Goal: Information Seeking & Learning: Learn about a topic

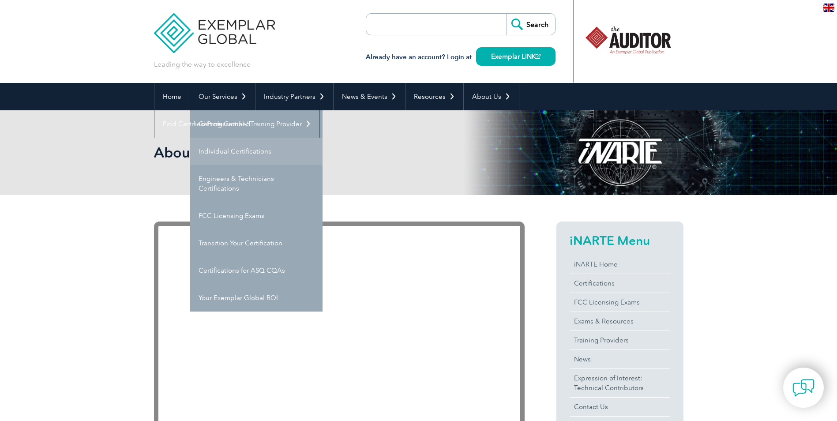
click at [235, 151] on link "Individual Certifications" at bounding box center [256, 151] width 132 height 27
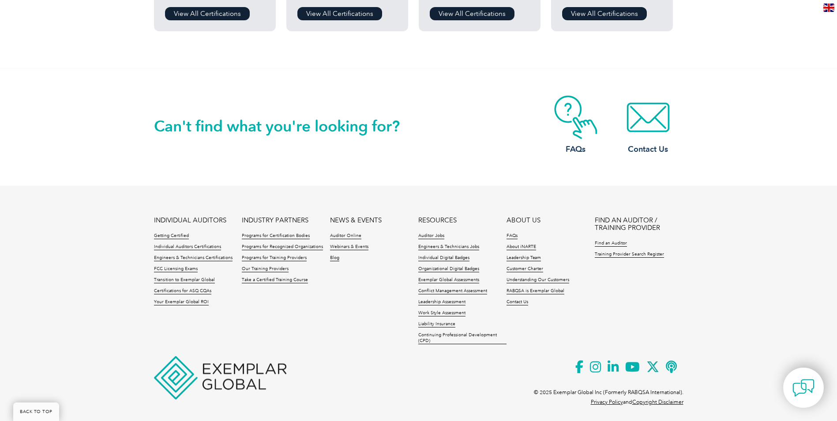
scroll to position [857, 0]
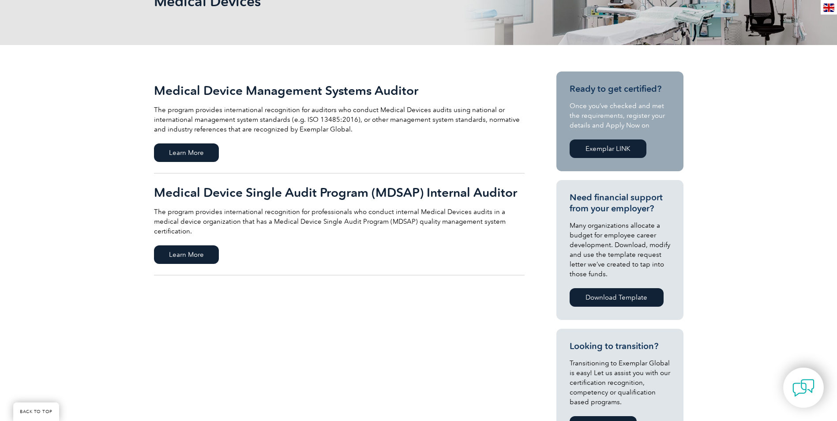
scroll to position [132, 0]
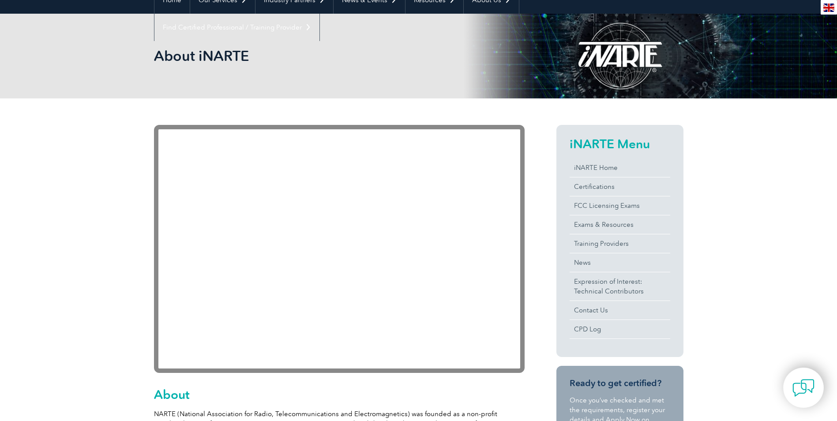
scroll to position [132, 0]
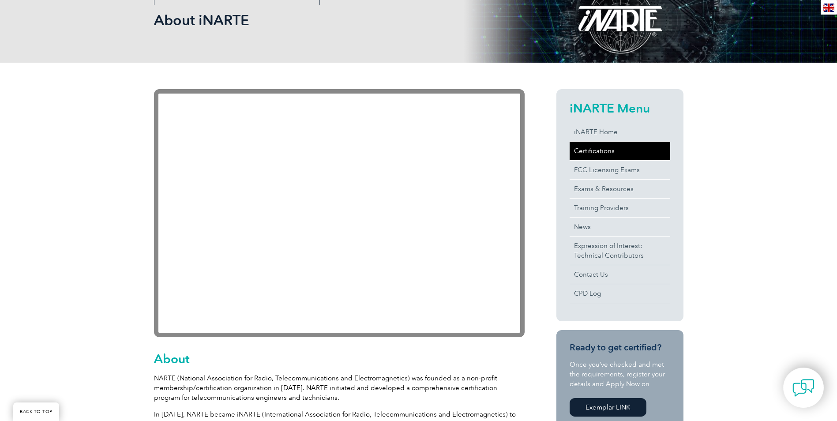
click at [592, 149] on link "Certifications" at bounding box center [619, 151] width 101 height 19
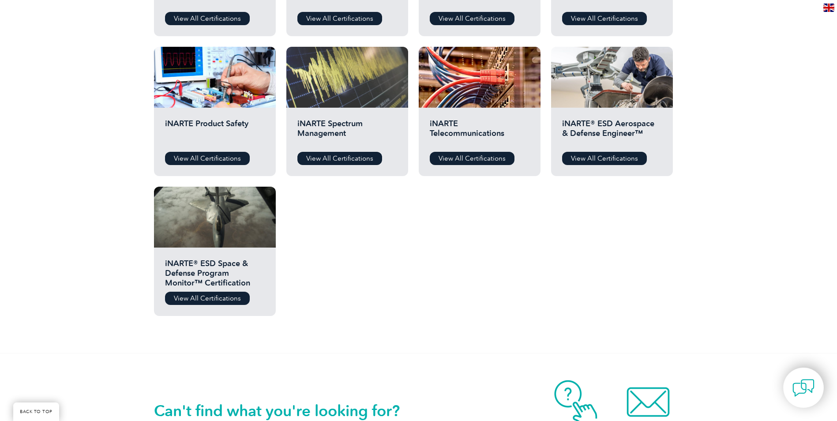
scroll to position [441, 0]
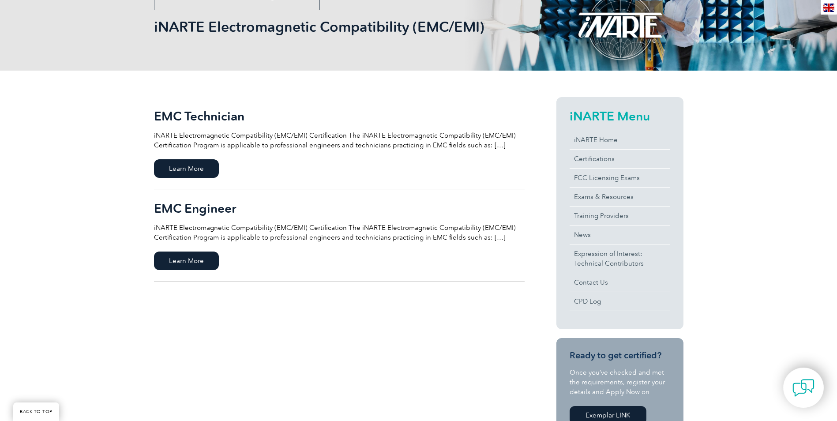
scroll to position [132, 0]
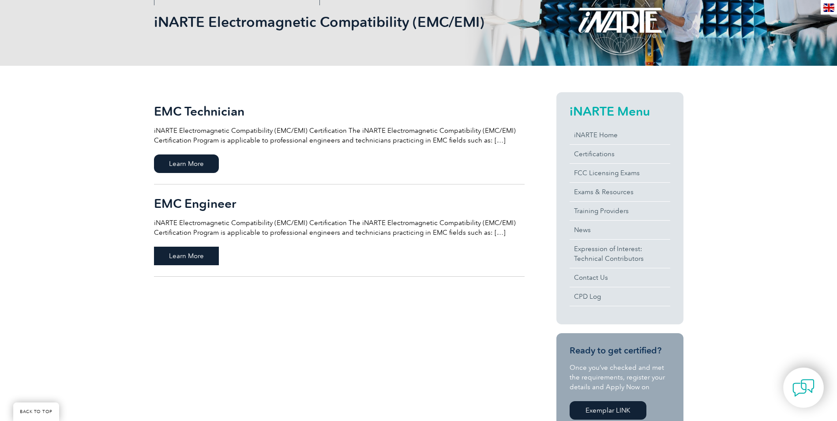
click at [198, 257] on span "Learn More" at bounding box center [186, 256] width 65 height 19
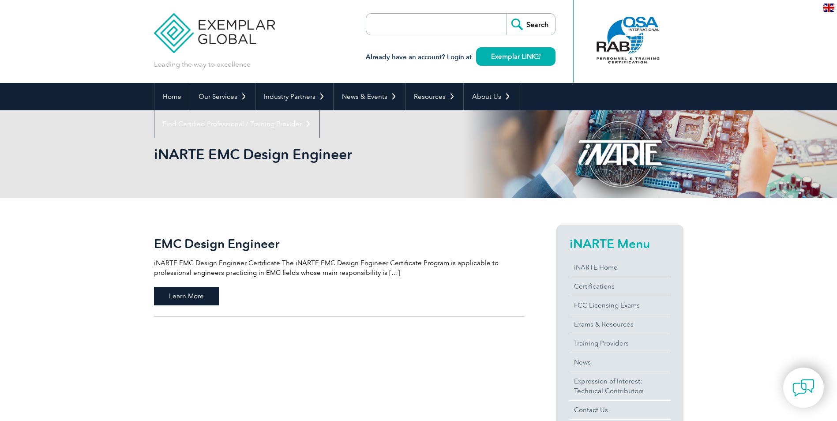
click at [181, 297] on span "Learn More" at bounding box center [186, 296] width 65 height 19
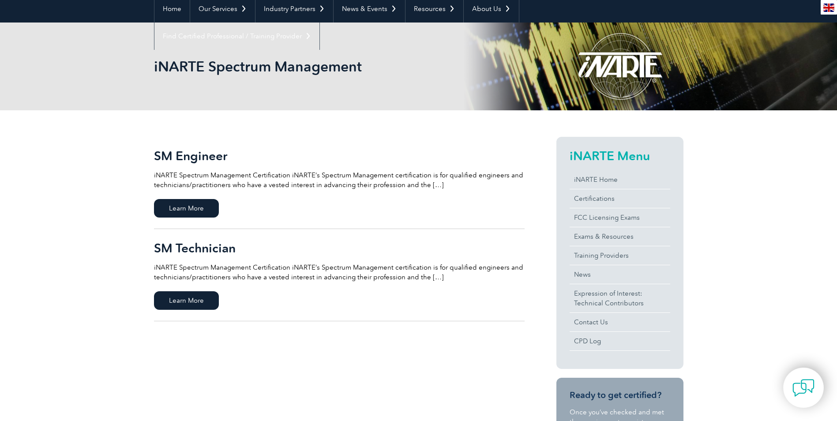
scroll to position [88, 0]
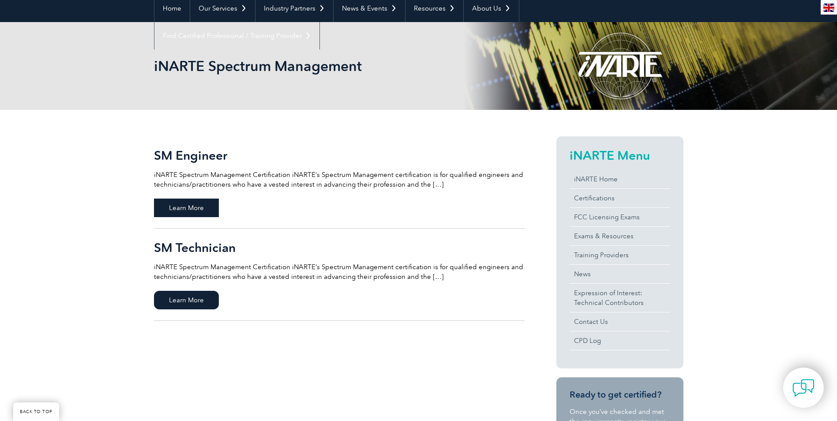
click at [192, 213] on span "Learn More" at bounding box center [186, 207] width 65 height 19
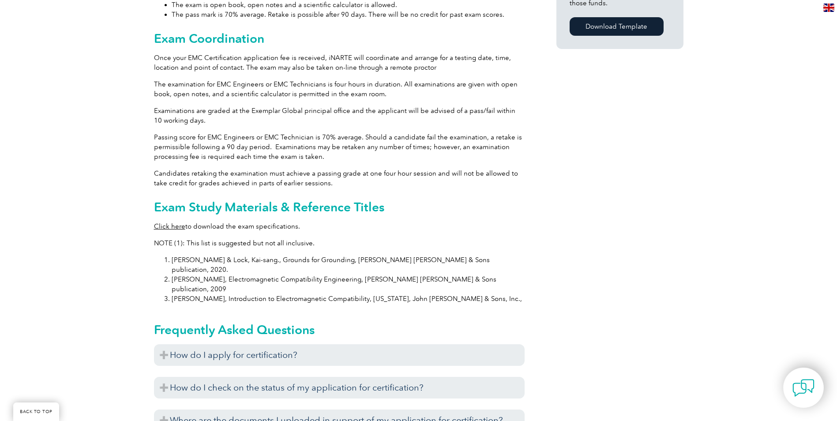
scroll to position [706, 0]
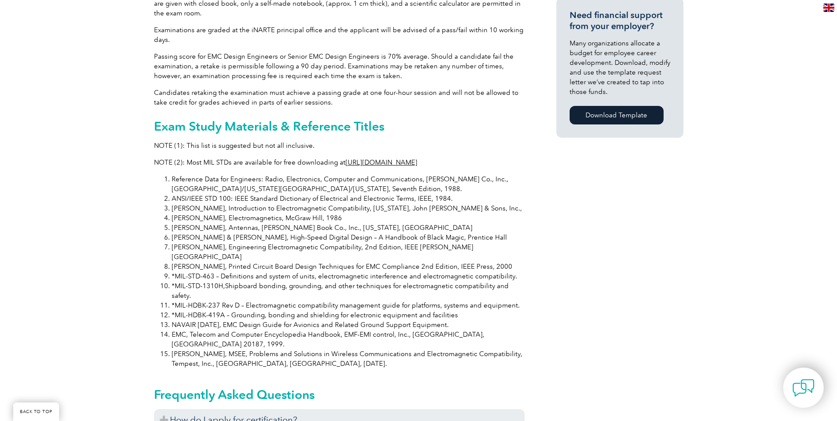
scroll to position [617, 0]
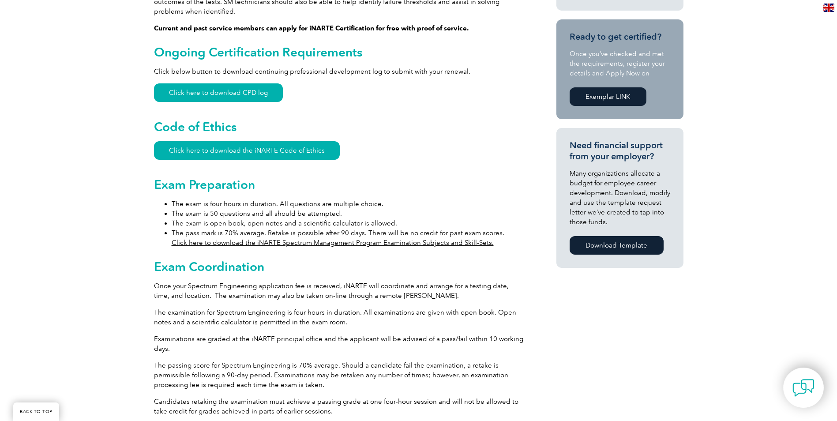
scroll to position [529, 0]
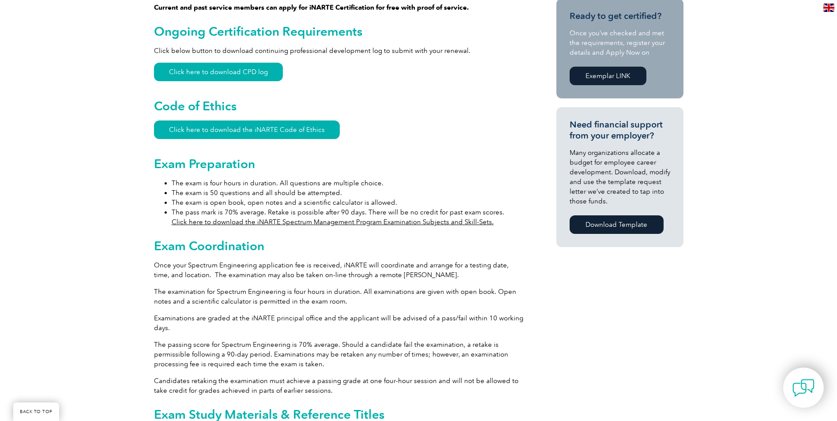
drag, startPoint x: 159, startPoint y: 219, endPoint x: 125, endPoint y: 219, distance: 34.4
click at [124, 221] on div "General Overview iNARTE Spectrum Management Certification iNARTE’s Spectrum Man…" at bounding box center [418, 388] width 837 height 1439
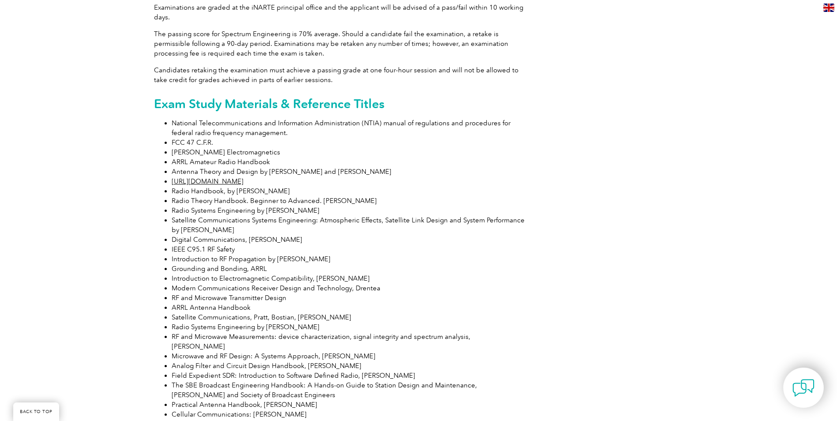
scroll to position [838, 0]
